Goal: Navigation & Orientation: Find specific page/section

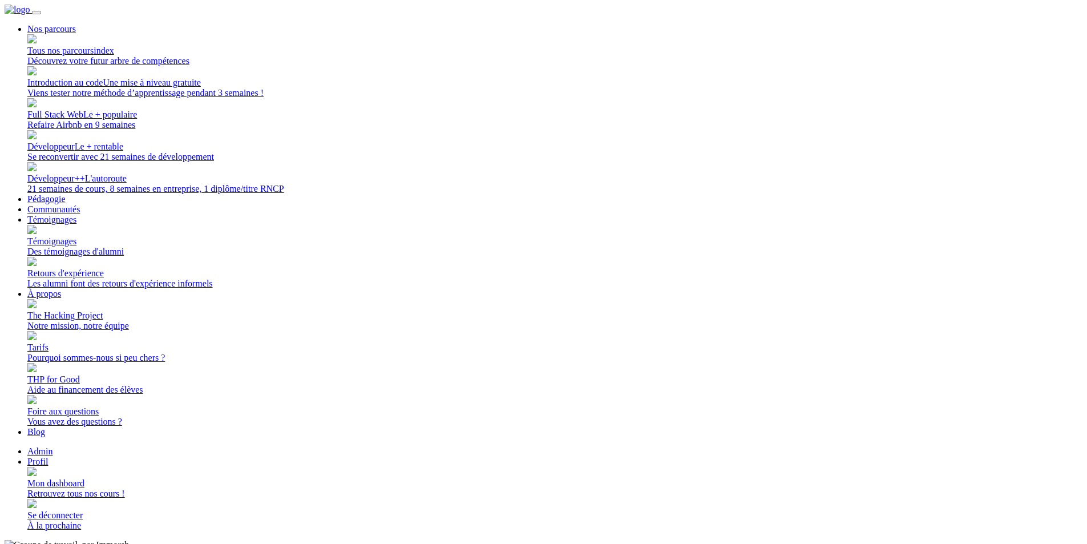
click at [855, 468] on link "Mon dashboard Retrouvez tous nos cours !" at bounding box center [554, 483] width 1055 height 31
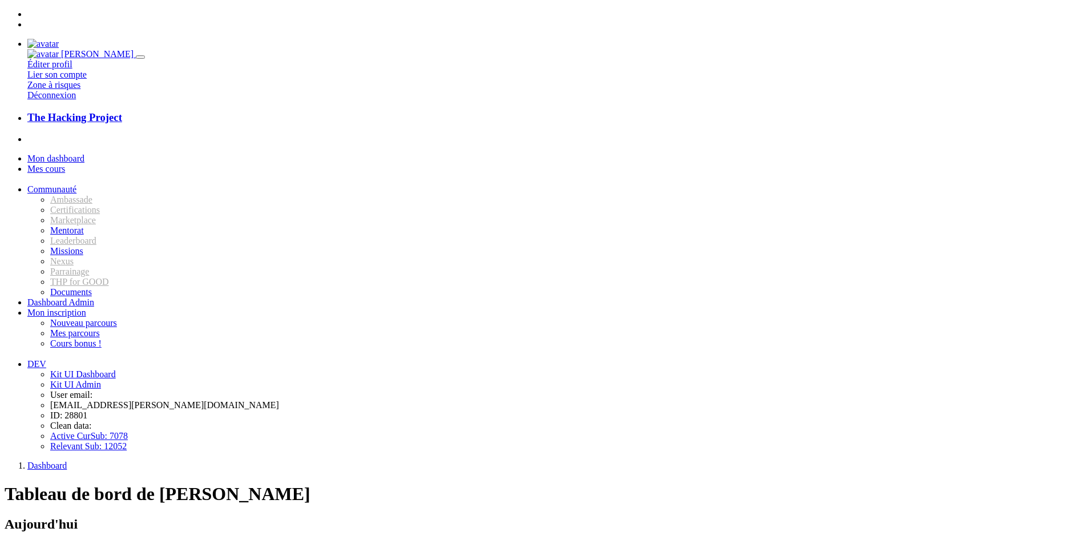
click at [59, 39] on img at bounding box center [42, 44] width 31 height 10
click at [140, 57] on icon "button" at bounding box center [140, 57] width 0 height 0
click at [65, 164] on span "Mes cours" at bounding box center [46, 169] width 38 height 10
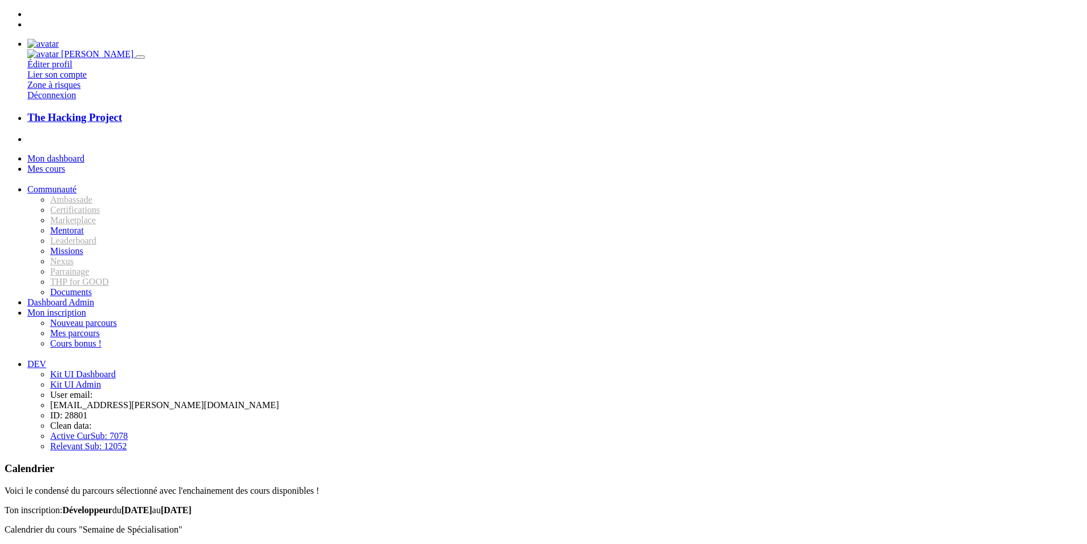
click at [76, 184] on link "Communauté" at bounding box center [51, 189] width 49 height 10
click at [80, 256] on link "Missions" at bounding box center [66, 251] width 33 height 10
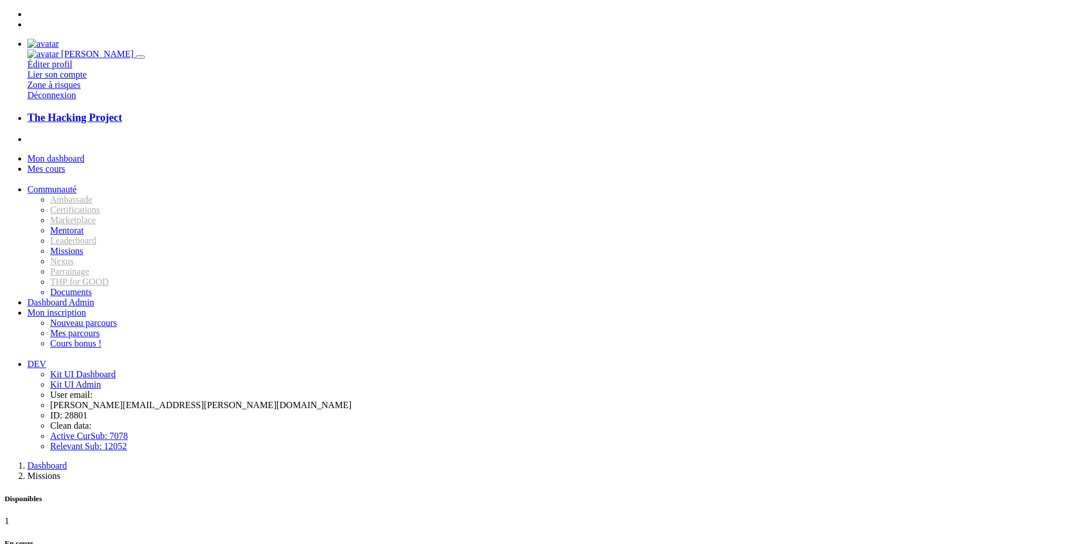
click at [78, 308] on span "Mon inscription" at bounding box center [56, 313] width 59 height 10
click at [75, 308] on span "Mon inscription" at bounding box center [56, 313] width 59 height 10
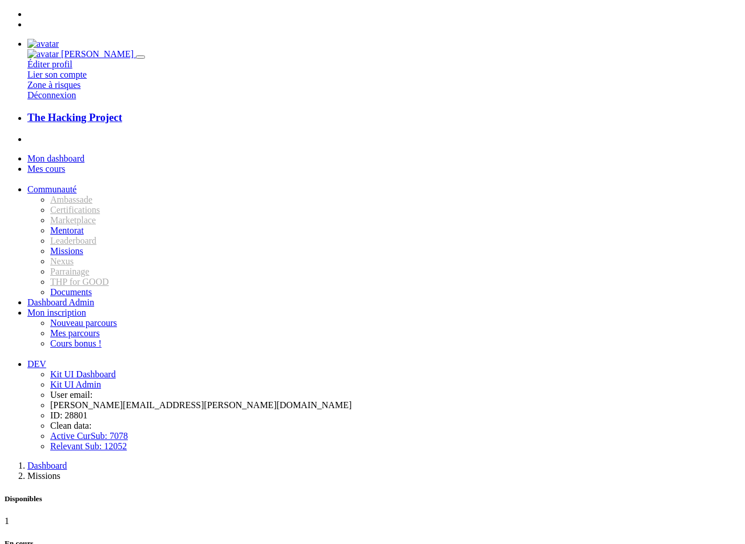
click at [59, 39] on img at bounding box center [42, 44] width 31 height 10
click at [140, 57] on icon "button" at bounding box center [140, 57] width 0 height 0
click at [59, 39] on img at bounding box center [42, 44] width 31 height 10
click at [140, 57] on icon "button" at bounding box center [140, 57] width 0 height 0
click at [86, 308] on link "Mon inscription" at bounding box center [56, 313] width 59 height 10
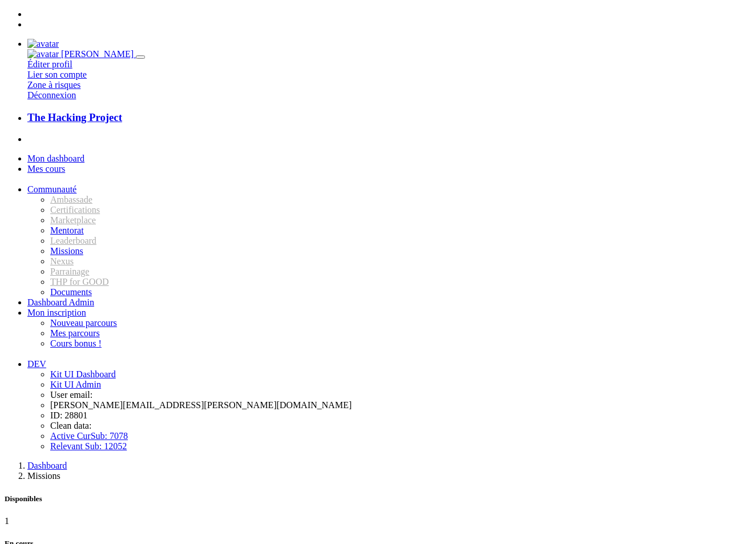
click at [86, 308] on link "Mon inscription" at bounding box center [56, 313] width 59 height 10
click at [86, 308] on span "Mon inscription" at bounding box center [56, 313] width 59 height 10
click at [80, 297] on span "Dashboard Admin" at bounding box center [60, 302] width 67 height 10
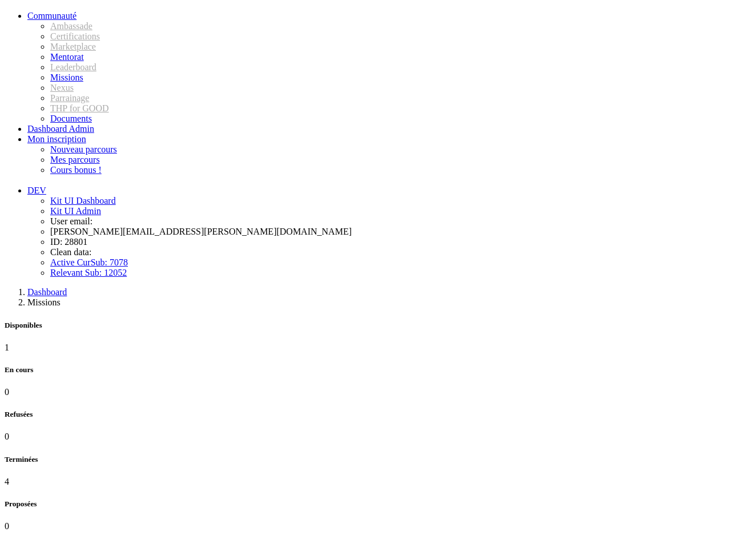
scroll to position [13, 0]
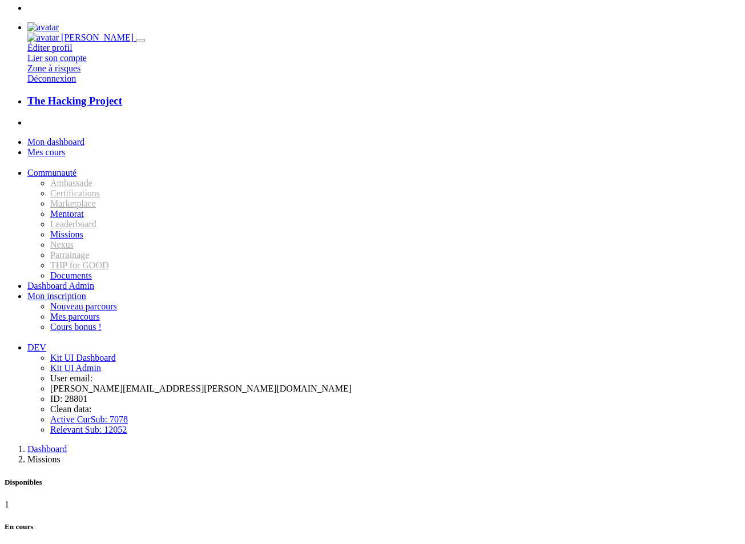
scroll to position [13, 0]
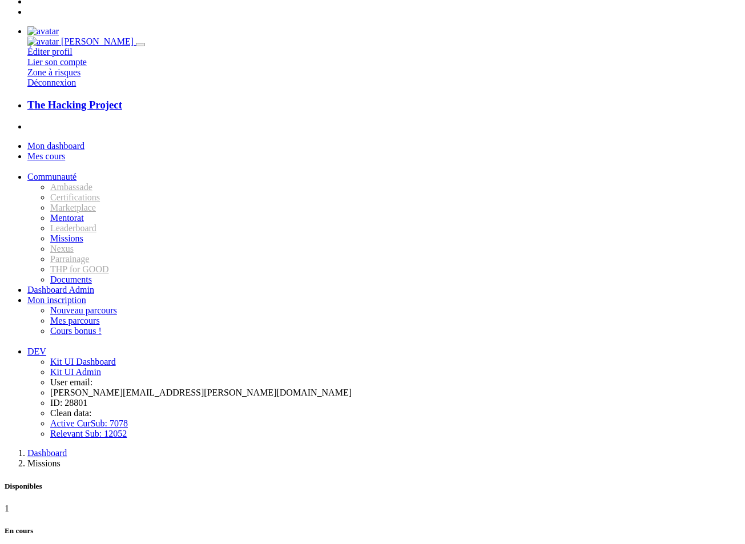
scroll to position [13, 0]
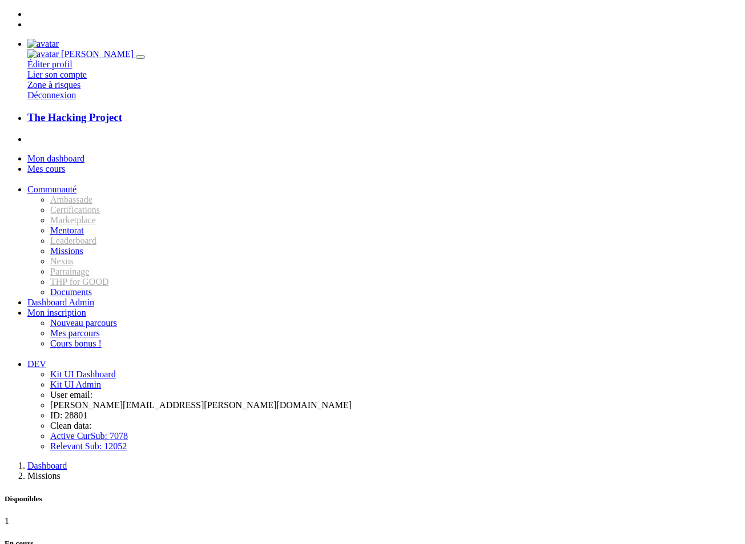
scroll to position [13, 0]
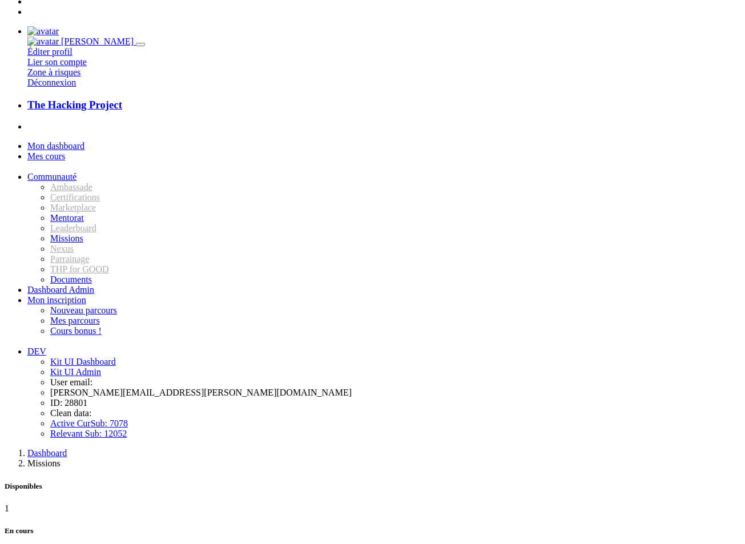
click at [52, 141] on span "Mon dashboard" at bounding box center [55, 146] width 57 height 10
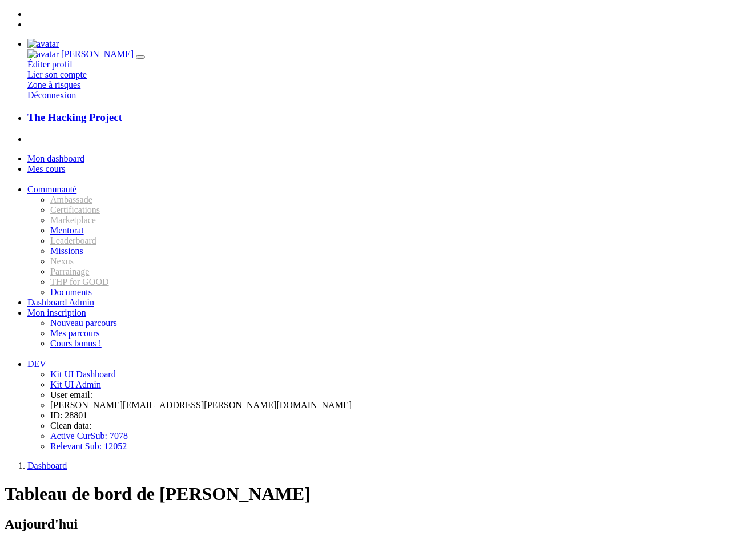
click at [76, 184] on link "Communauté" at bounding box center [51, 189] width 49 height 10
click at [83, 256] on span "Missions" at bounding box center [66, 251] width 33 height 10
